Goal: Transaction & Acquisition: Download file/media

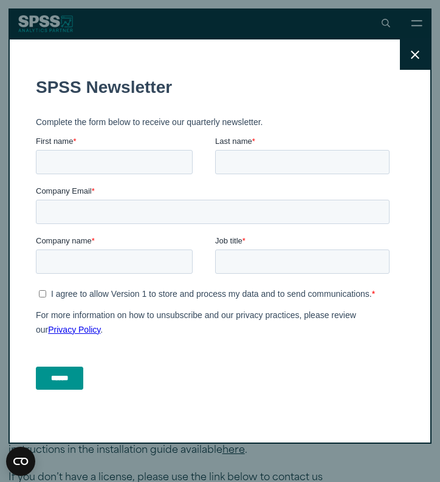
click at [417, 52] on icon at bounding box center [415, 54] width 9 height 9
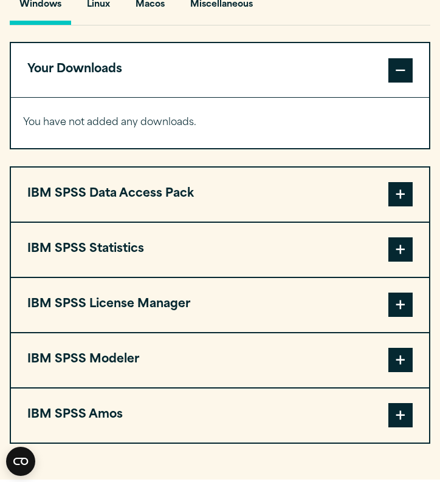
scroll to position [925, 0]
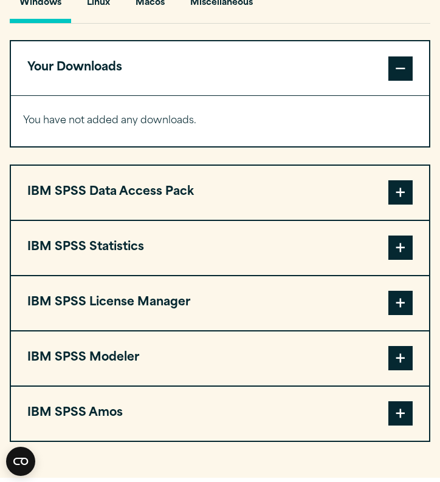
click at [391, 247] on span at bounding box center [400, 248] width 24 height 24
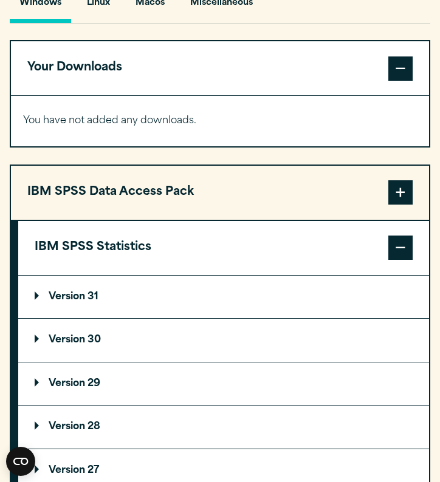
click at [87, 296] on p "Version 31" at bounding box center [67, 297] width 64 height 10
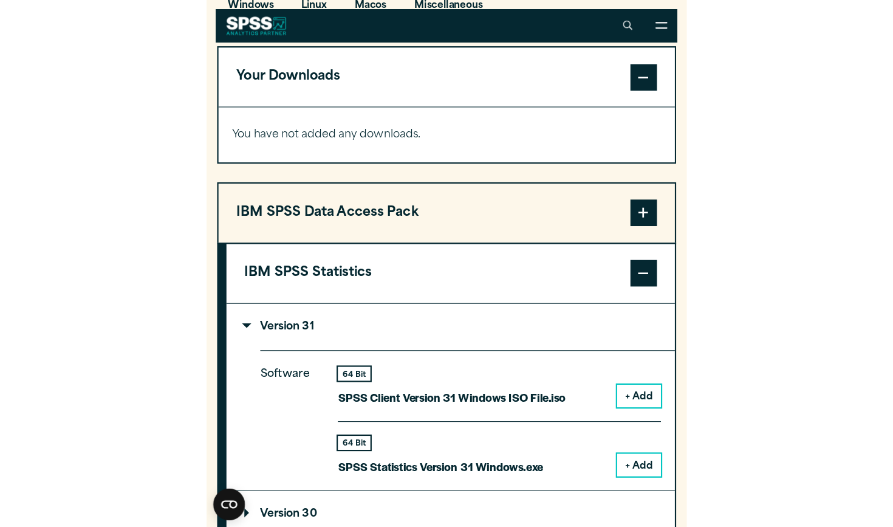
scroll to position [923, 0]
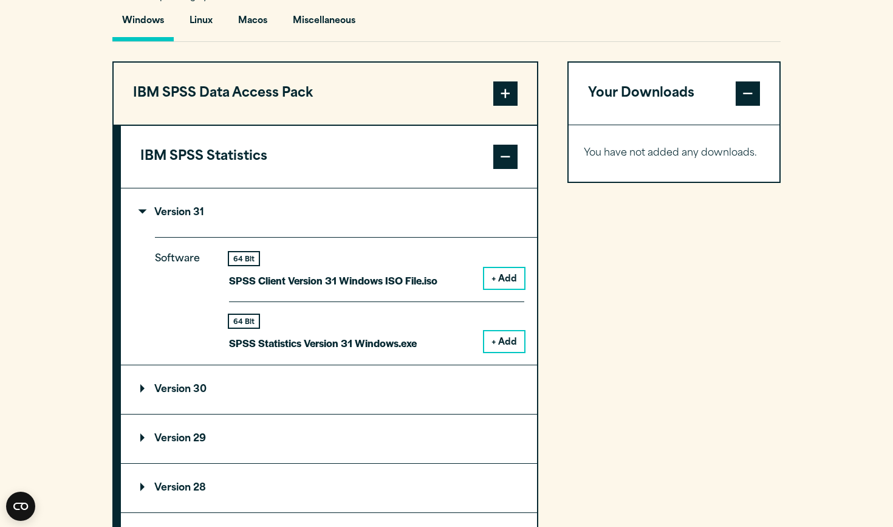
click at [169, 211] on p "Version 31" at bounding box center [172, 213] width 64 height 10
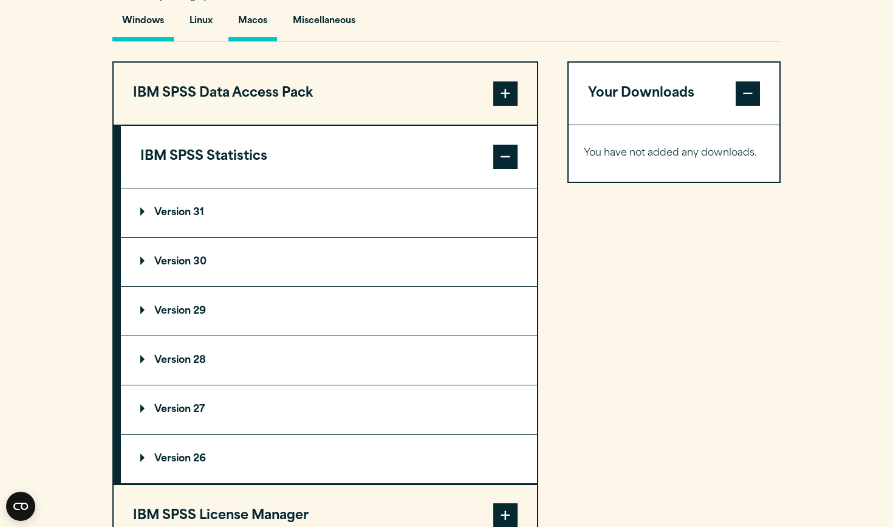
click at [258, 12] on button "Macos" at bounding box center [252, 24] width 49 height 35
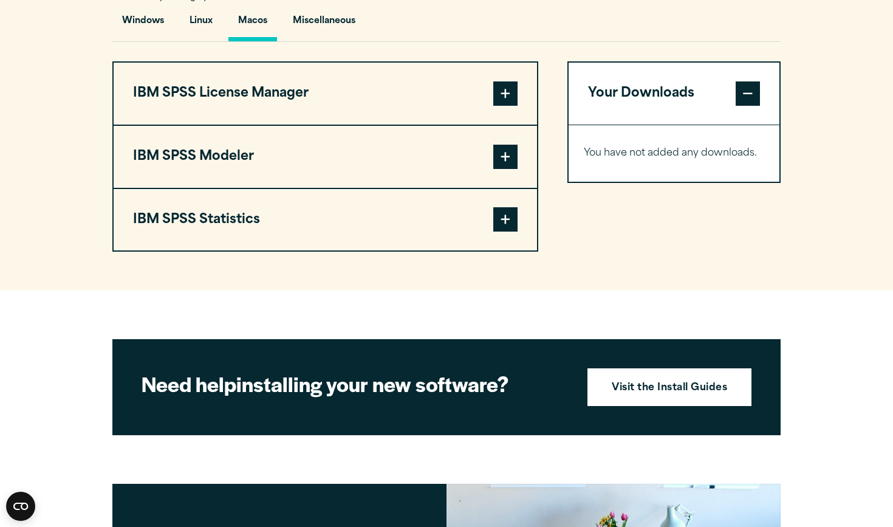
click at [439, 150] on button "IBM SPSS Modeler" at bounding box center [325, 157] width 423 height 62
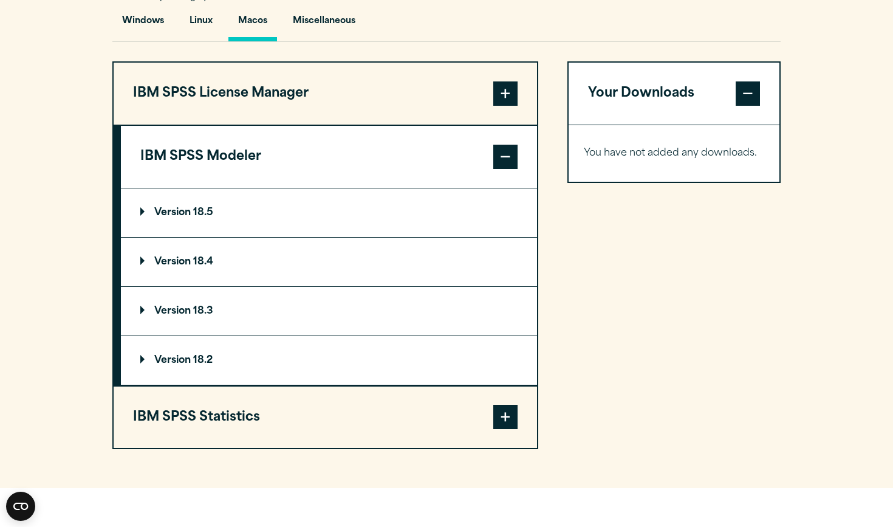
click at [439, 152] on span at bounding box center [505, 157] width 24 height 24
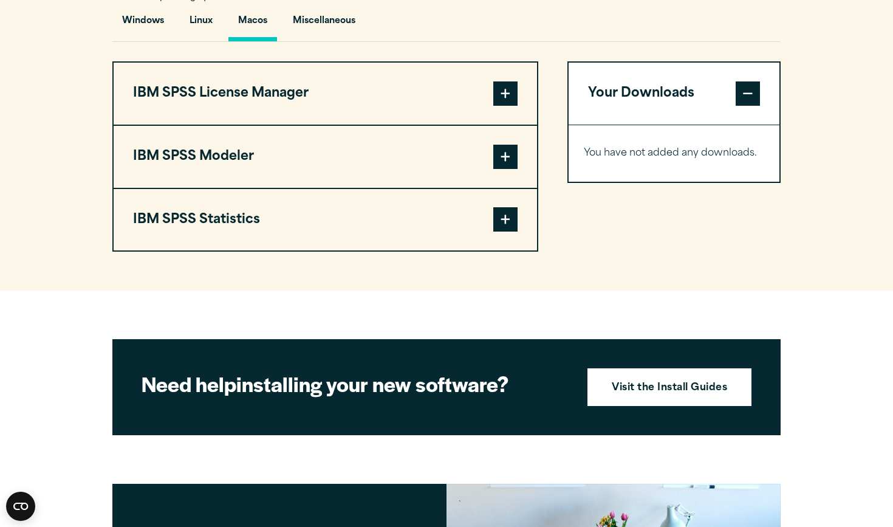
click at [439, 221] on span at bounding box center [505, 219] width 24 height 24
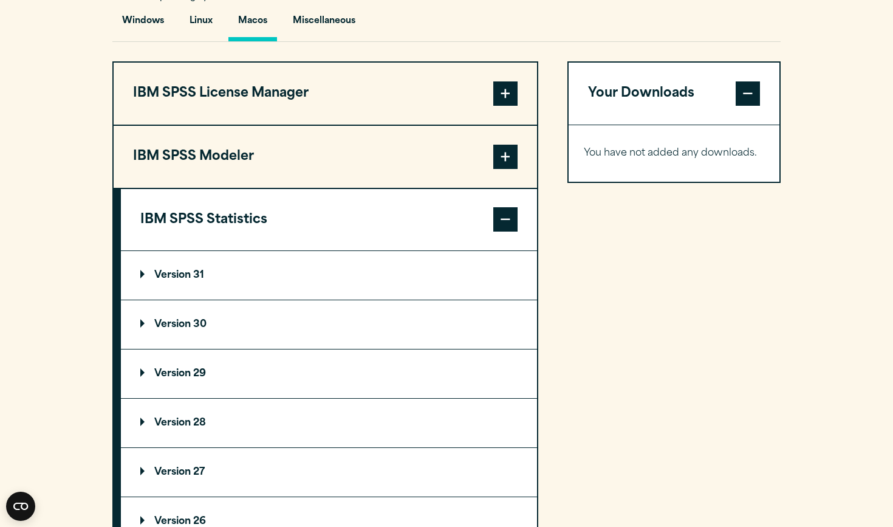
click at [175, 275] on p "Version 31" at bounding box center [172, 275] width 64 height 10
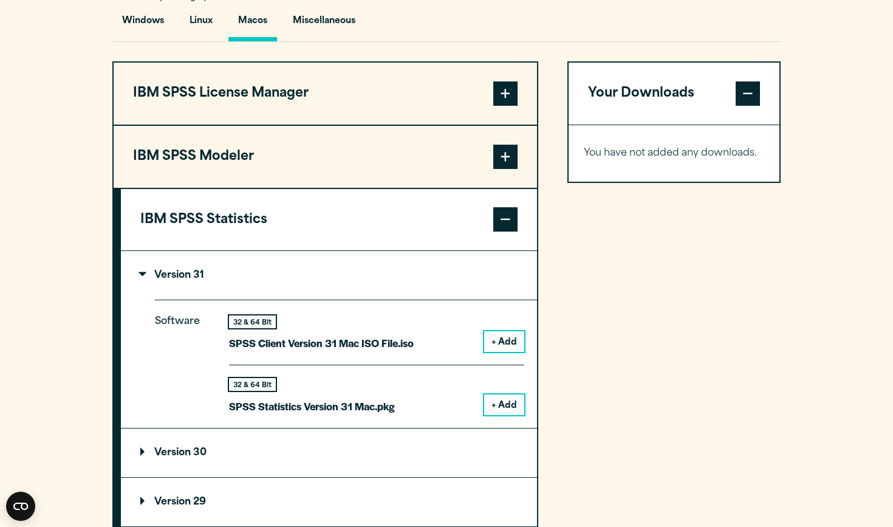
click at [439, 400] on button "+ Add" at bounding box center [504, 404] width 40 height 21
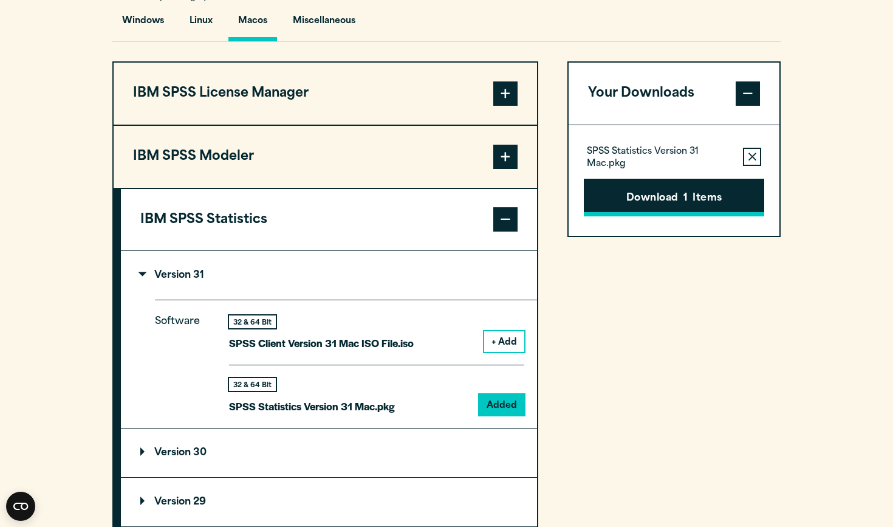
click at [439, 208] on button "Download 1 Items" at bounding box center [674, 198] width 180 height 38
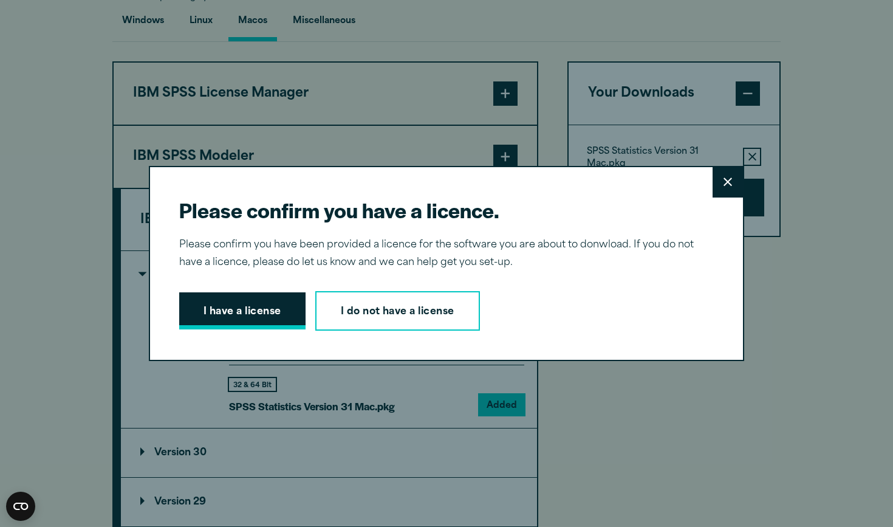
click at [278, 300] on button "I have a license" at bounding box center [242, 311] width 126 height 38
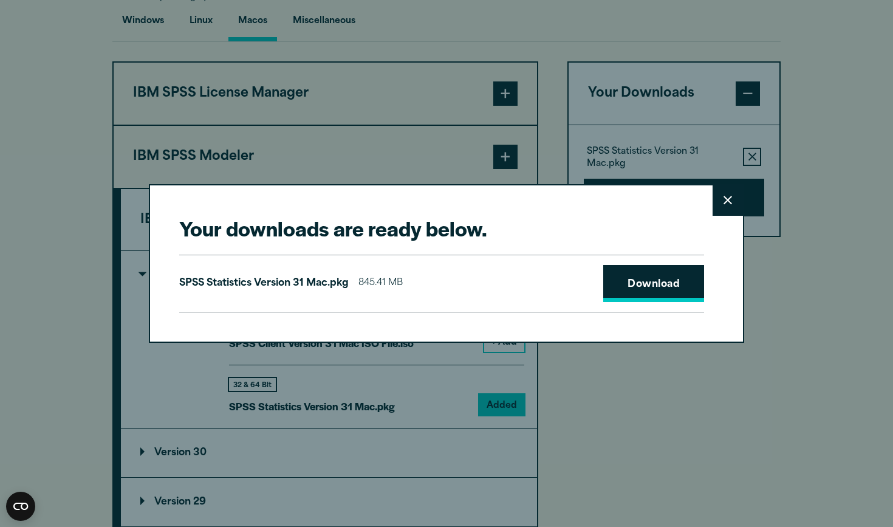
click at [439, 288] on link "Download" at bounding box center [653, 284] width 101 height 38
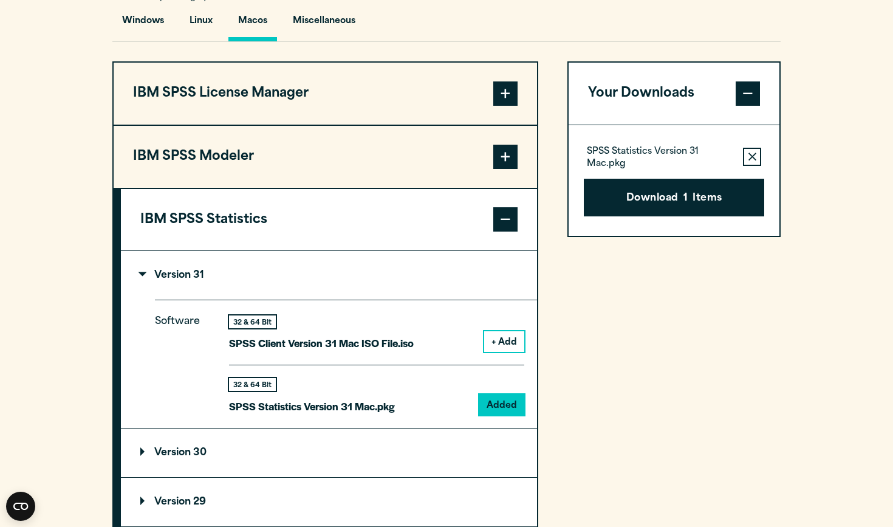
drag, startPoint x: 866, startPoint y: 214, endPoint x: 788, endPoint y: 388, distance: 191.2
click at [439, 388] on div "Your downloads are ready below. Close SPSS Statistics Version 31 Mac.pkg 845.41…" at bounding box center [446, 263] width 893 height 527
click at [439, 194] on button "Download 1 Items" at bounding box center [674, 198] width 180 height 38
